Goal: Find specific page/section: Find specific page/section

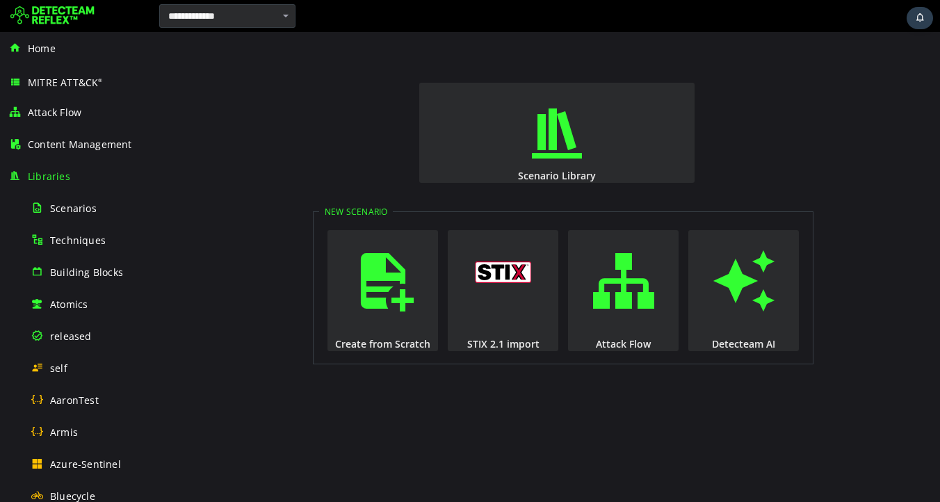
scroll to position [284, 0]
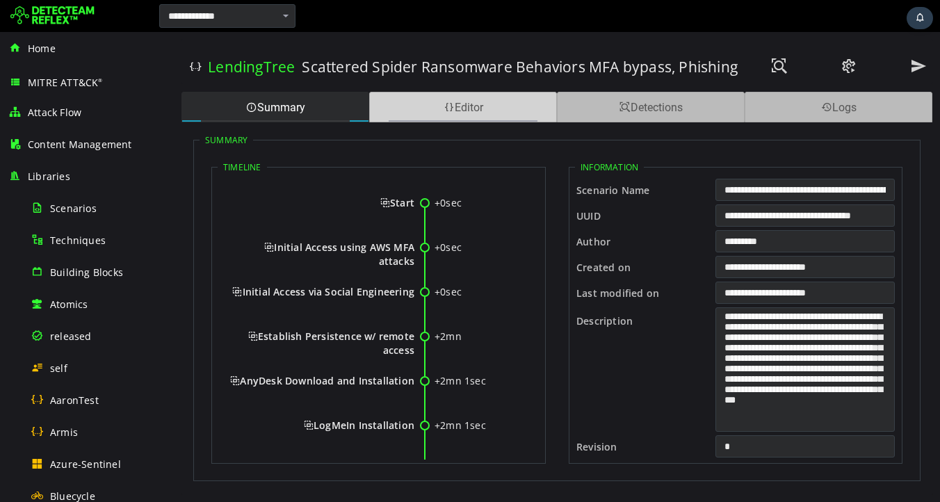
click at [446, 107] on span at bounding box center [448, 107] width 11 height 13
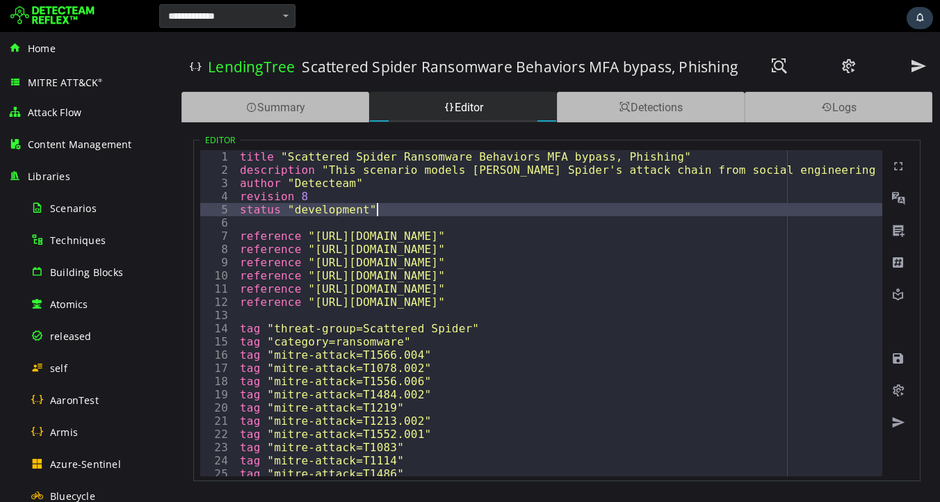
type textarea "**********"
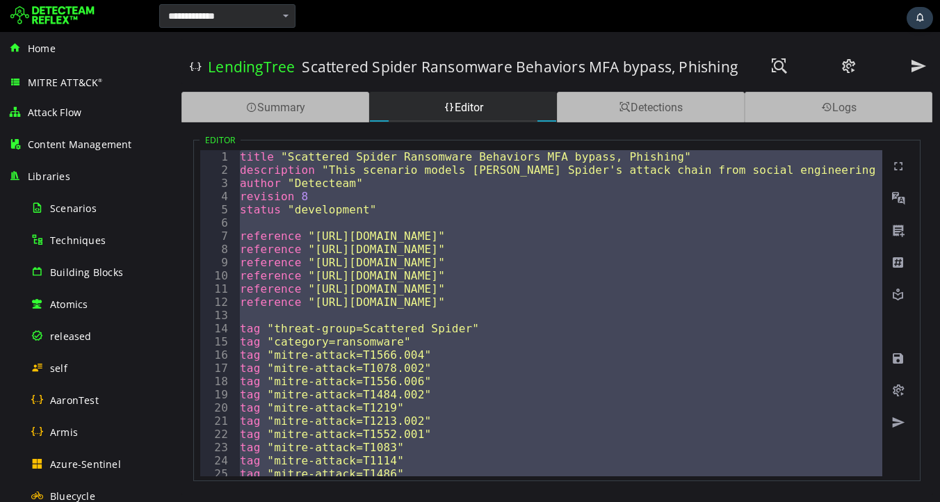
paste textarea
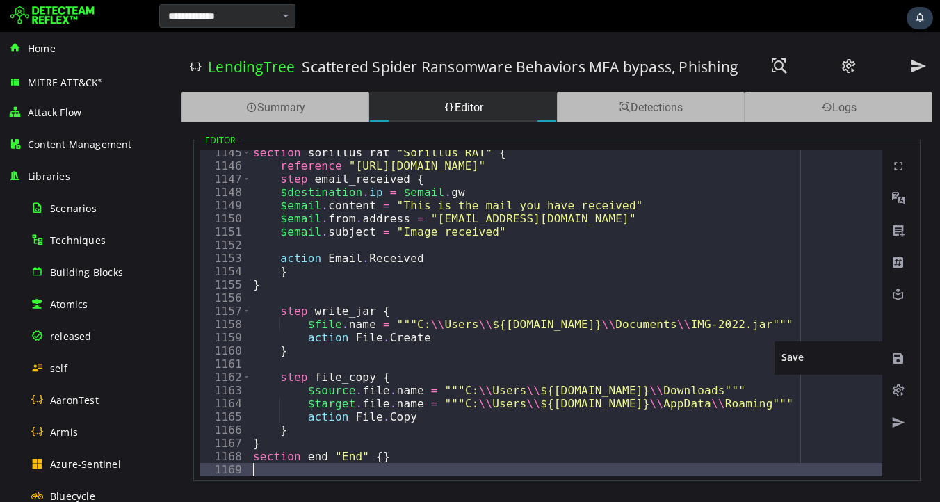
click at [899, 361] on span at bounding box center [898, 359] width 14 height 14
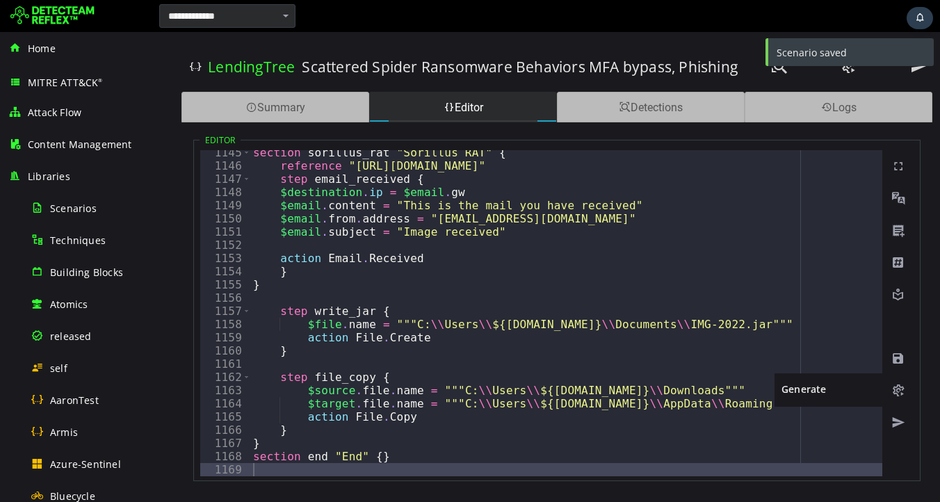
click at [897, 393] on span at bounding box center [898, 391] width 14 height 14
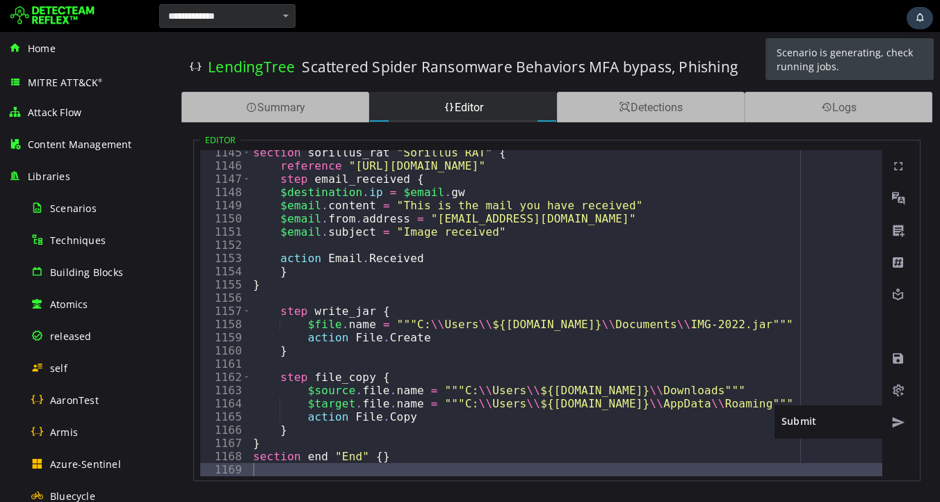
click at [895, 424] on span at bounding box center [898, 423] width 14 height 14
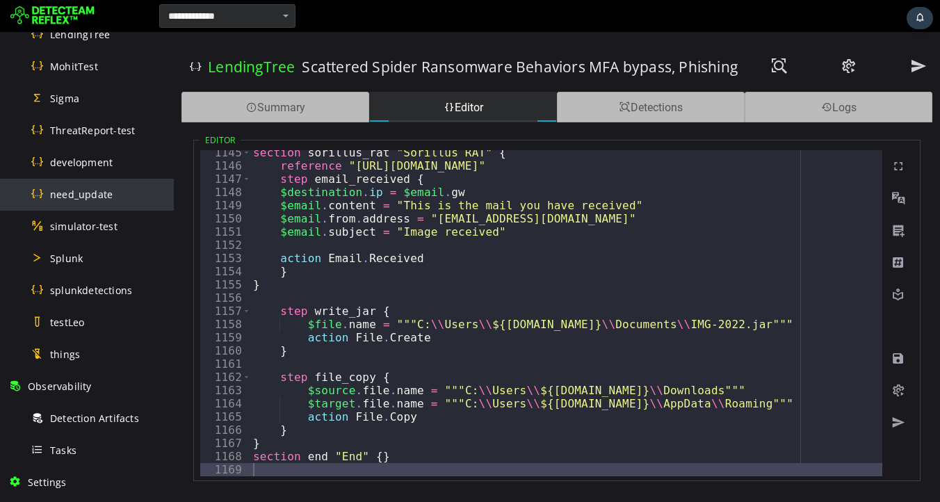
scroll to position [627, 0]
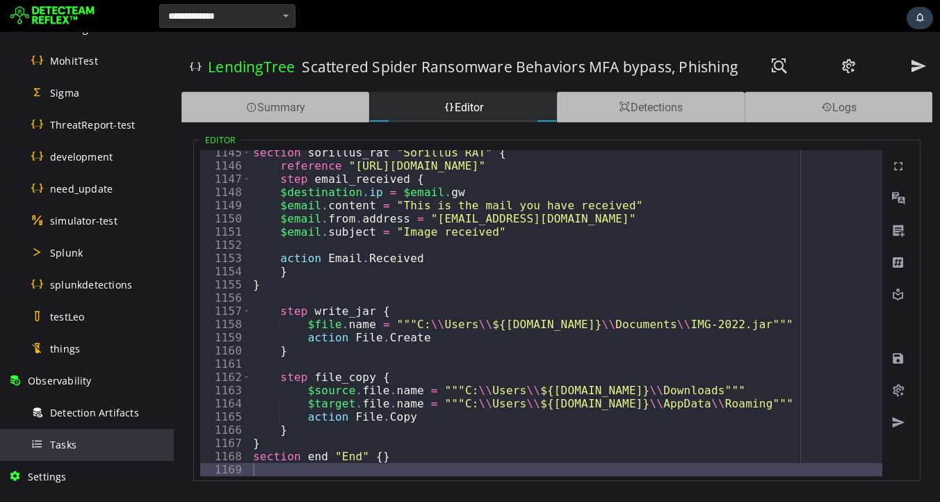
click at [62, 450] on span "Tasks" at bounding box center [63, 444] width 26 height 13
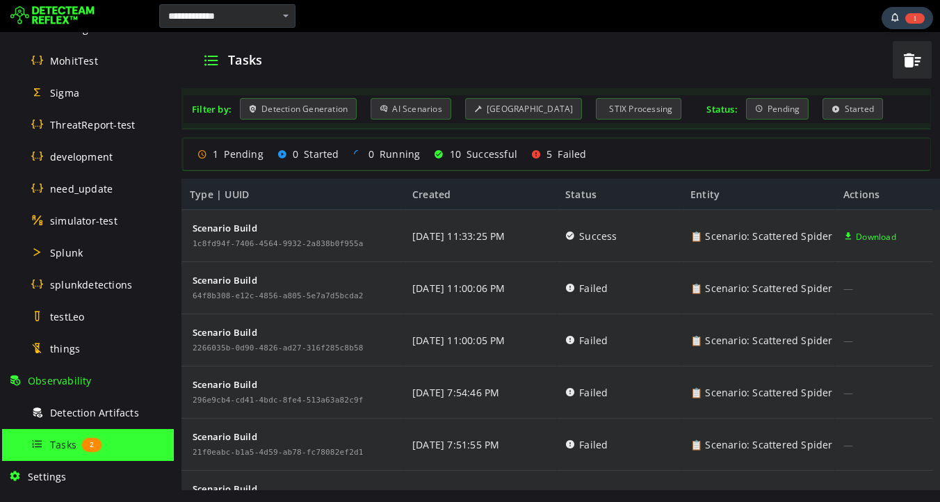
click at [425, 48] on div "Tasks" at bounding box center [536, 60] width 694 height 36
click at [395, 53] on div "Tasks" at bounding box center [536, 60] width 694 height 36
click at [436, 38] on div "Tasks Filter by: Detection Generation AI Scenarios Scenario Building STIX Proce…" at bounding box center [557, 267] width 766 height 470
